Goal: Task Accomplishment & Management: Use online tool/utility

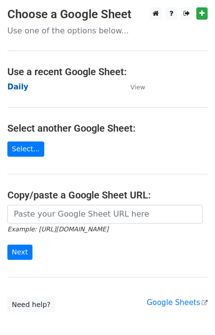
click at [20, 83] on strong "Daily" at bounding box center [17, 87] width 21 height 9
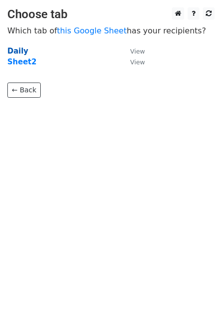
click at [19, 53] on strong "Daily" at bounding box center [17, 51] width 21 height 9
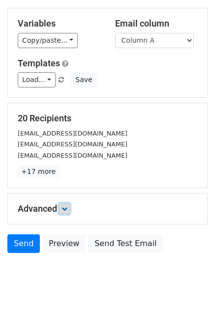
click at [67, 207] on icon at bounding box center [64, 209] width 6 height 6
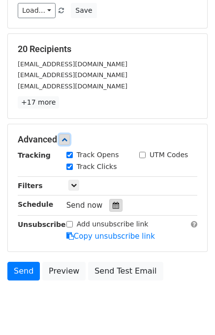
scroll to position [116, 0]
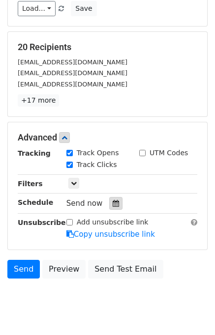
click at [113, 200] on icon at bounding box center [116, 203] width 6 height 7
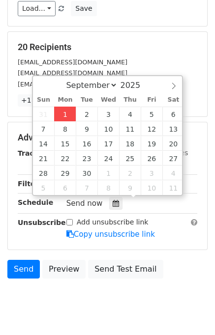
type input "2025-09-01 14:43"
type input "02"
type input "43"
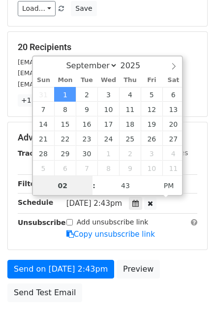
scroll to position [0, 0]
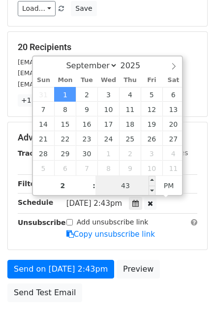
type input "02"
click at [108, 184] on input "43" at bounding box center [125, 186] width 60 height 20
type input "45"
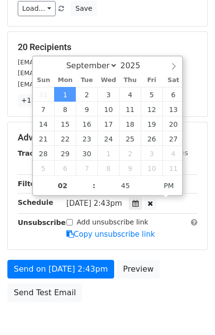
type input "2025-09-01 14:45"
click at [171, 263] on div "Send on Sep 1 at 2:43pm Preview Send Test Email" at bounding box center [107, 283] width 215 height 47
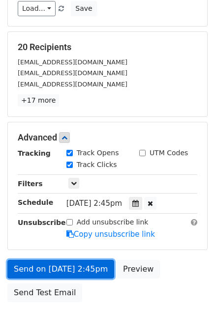
click at [81, 264] on link "Send on Sep 1 at 2:45pm" at bounding box center [60, 269] width 107 height 19
click at [80, 264] on link "Send on Sep 1 at 2:45pm" at bounding box center [60, 269] width 107 height 19
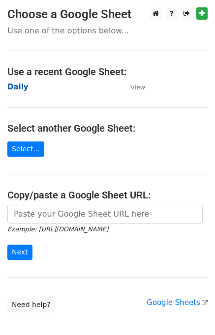
click at [15, 87] on strong "Daily" at bounding box center [17, 87] width 21 height 9
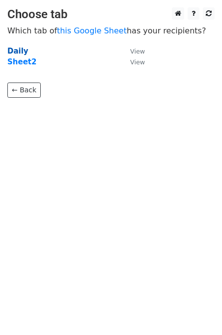
click at [18, 54] on strong "Daily" at bounding box center [17, 51] width 21 height 9
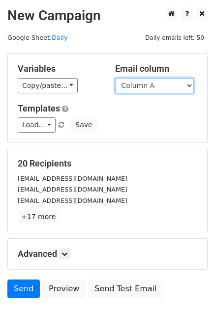
drag, startPoint x: 165, startPoint y: 86, endPoint x: 163, endPoint y: 92, distance: 6.8
click at [165, 86] on select "Column A Column B Column C Column D Column E" at bounding box center [154, 85] width 79 height 15
select select "Column B"
click at [115, 78] on select "Column A Column B Column C Column D Column E" at bounding box center [154, 85] width 79 height 15
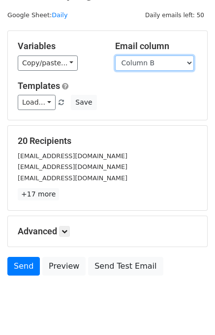
scroll to position [45, 0]
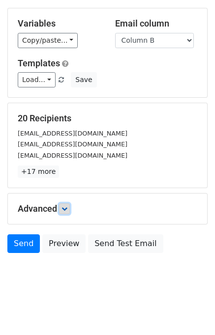
click at [65, 210] on icon at bounding box center [64, 209] width 6 height 6
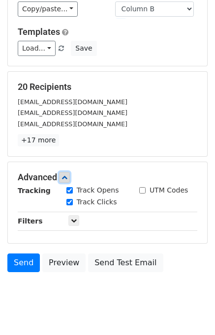
scroll to position [108, 0]
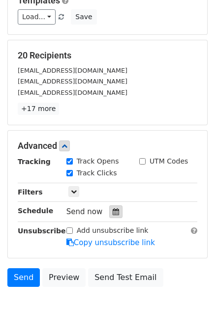
click at [109, 205] on div at bounding box center [115, 211] width 13 height 13
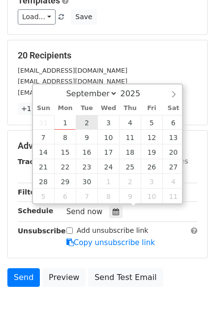
type input "2025-09-02 12:00"
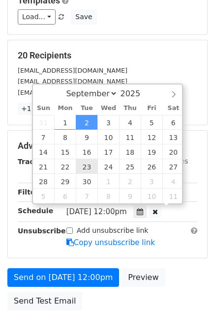
scroll to position [0, 0]
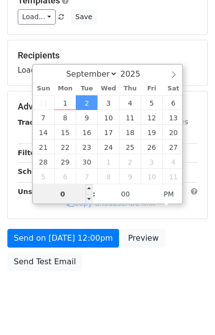
type input "02"
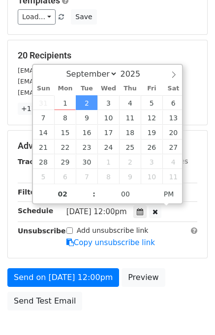
type input "2025-09-02 14:00"
click at [190, 284] on div "Send on Sep 2 at 12:00pm Preview Send Test Email" at bounding box center [107, 291] width 215 height 47
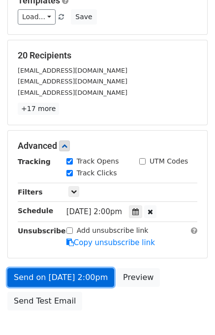
click at [88, 271] on link "Send on Sep 2 at 2:00pm" at bounding box center [60, 277] width 107 height 19
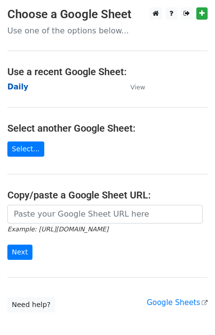
click at [15, 84] on strong "Daily" at bounding box center [17, 87] width 21 height 9
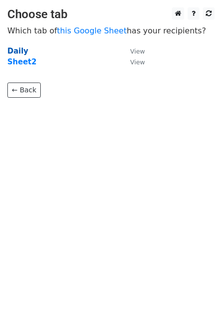
click at [20, 52] on strong "Daily" at bounding box center [17, 51] width 21 height 9
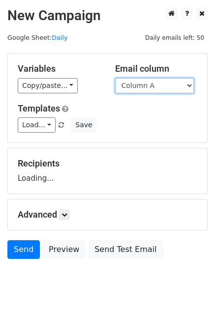
click at [134, 89] on select "Column A Column B Column C Column D Column E" at bounding box center [154, 85] width 79 height 15
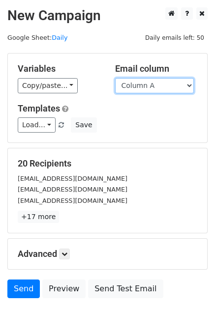
click at [145, 87] on select "Column A Column B Column C Column D Column E" at bounding box center [154, 85] width 79 height 15
select select "Column C"
click at [115, 78] on select "Column A Column B Column C Column D Column E" at bounding box center [154, 85] width 79 height 15
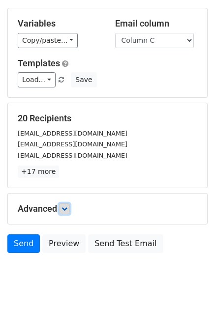
click at [67, 207] on icon at bounding box center [64, 209] width 6 height 6
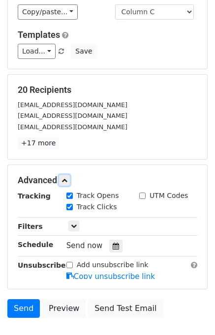
scroll to position [110, 0]
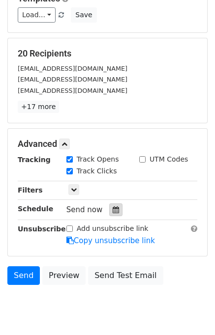
click at [113, 208] on icon at bounding box center [116, 209] width 6 height 7
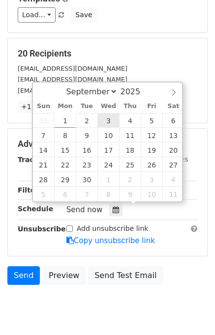
type input "2025-09-03 12:00"
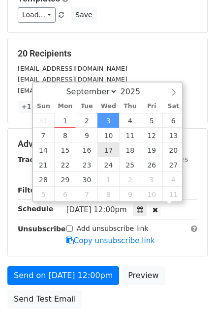
scroll to position [0, 0]
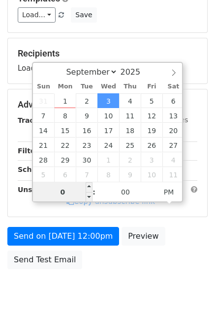
type input "03"
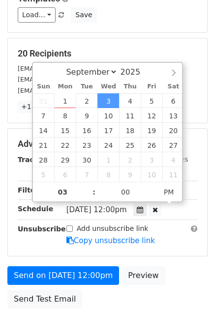
type input "2025-09-03 15:00"
click at [183, 276] on div "Send on Sep 3 at 12:00pm Preview Send Test Email" at bounding box center [107, 289] width 215 height 47
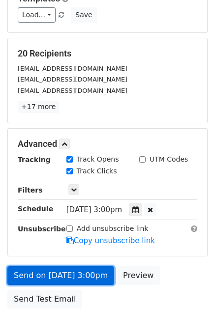
click at [77, 275] on link "Send on Sep 3 at 3:00pm" at bounding box center [60, 275] width 107 height 19
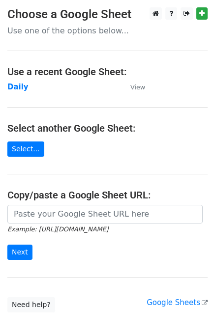
click at [20, 91] on td "Daily" at bounding box center [63, 87] width 113 height 11
click at [19, 91] on strong "Daily" at bounding box center [17, 87] width 21 height 9
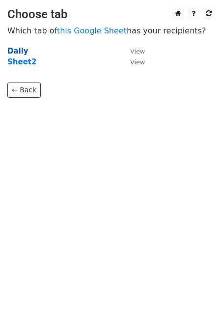
click at [8, 52] on strong "Daily" at bounding box center [17, 51] width 21 height 9
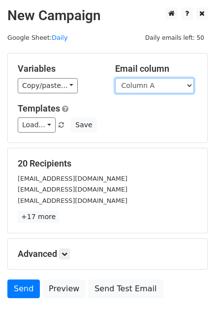
click at [167, 84] on select "Column A Column B Column C Column D Column E" at bounding box center [154, 85] width 79 height 15
select select "Column D"
click at [115, 78] on select "Column A Column B Column C Column D Column E" at bounding box center [154, 85] width 79 height 15
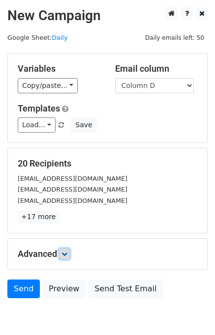
click at [64, 249] on link at bounding box center [64, 254] width 11 height 11
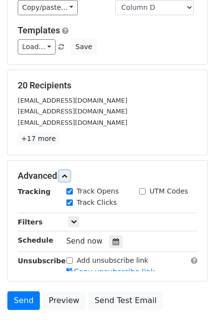
scroll to position [126, 0]
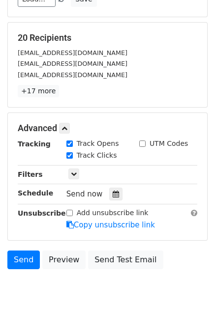
click at [117, 195] on div "Send now" at bounding box center [124, 194] width 116 height 13
click at [113, 191] on icon at bounding box center [116, 194] width 6 height 7
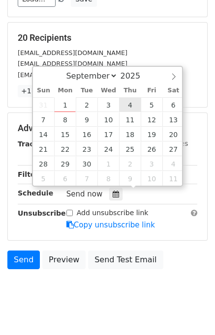
type input "2025-09-04 12:00"
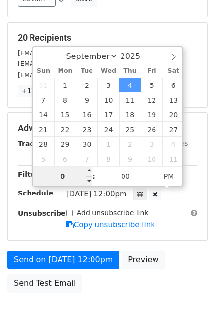
type input "04"
type input "2025-09-04 16:00"
click at [166, 272] on div "Send on Sep 4 at 12:00pm Preview Send Test Email" at bounding box center [107, 274] width 215 height 47
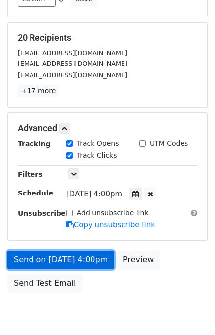
click at [66, 258] on link "Send on Sep 4 at 4:00pm" at bounding box center [60, 260] width 107 height 19
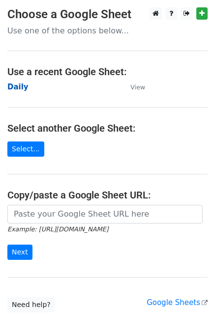
click at [24, 85] on strong "Daily" at bounding box center [17, 87] width 21 height 9
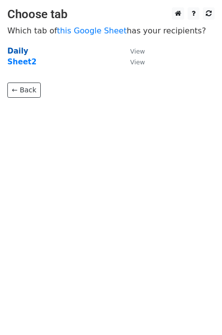
click at [15, 52] on strong "Daily" at bounding box center [17, 51] width 21 height 9
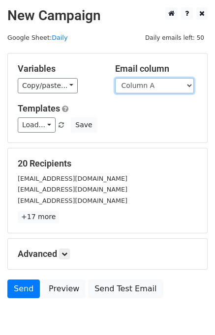
click at [136, 85] on select "Column A Column B Column C Column D Column E" at bounding box center [154, 85] width 79 height 15
select select "Column E"
click at [115, 78] on select "Column A Column B Column C Column D Column E" at bounding box center [154, 85] width 79 height 15
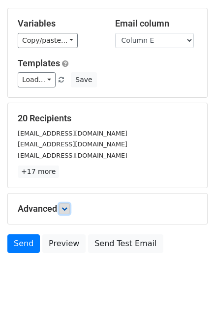
click at [62, 204] on link at bounding box center [64, 208] width 11 height 11
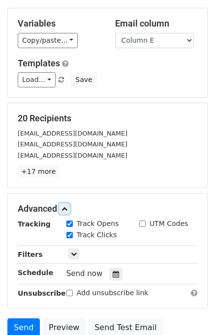
scroll to position [114, 0]
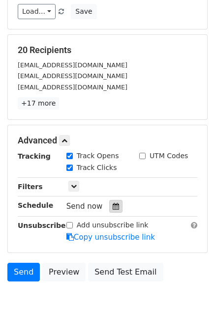
click at [115, 209] on div at bounding box center [115, 206] width 13 height 13
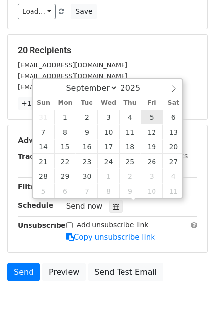
type input "[DATE] 12:00"
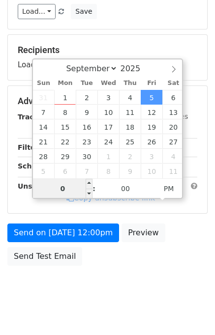
type input "05"
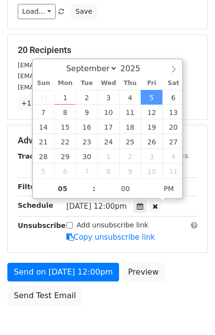
type input "[DATE] 17:00"
click at [181, 269] on div "Send on [DATE] 12:00pm Preview Send Test Email" at bounding box center [107, 286] width 215 height 47
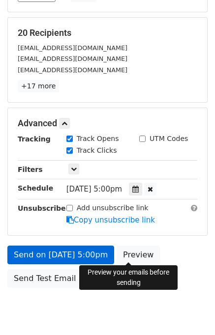
scroll to position [165, 0]
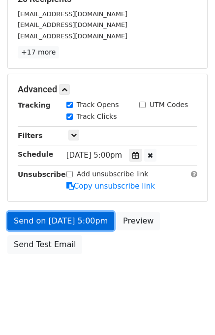
click at [65, 215] on link "Send on [DATE] 5:00pm" at bounding box center [60, 221] width 107 height 19
